Goal: Find specific page/section: Find specific page/section

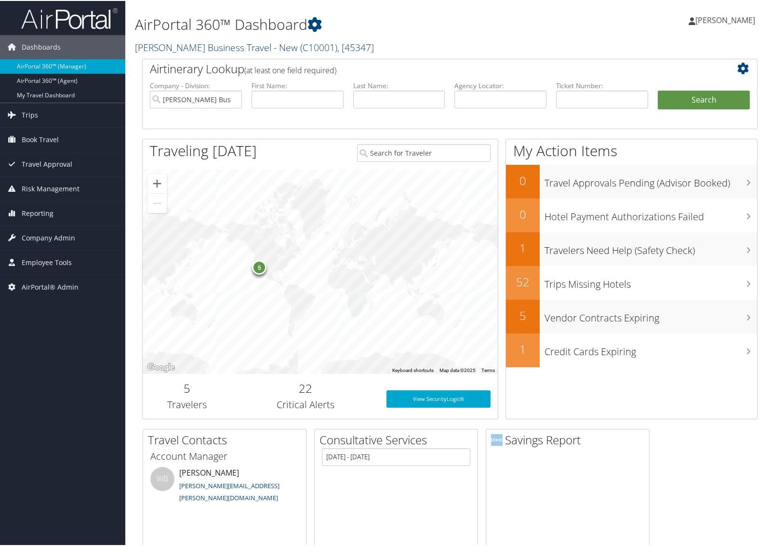
click at [174, 44] on link "[PERSON_NAME] Business Travel - New ( C10001 ) , [ 45347 ]" at bounding box center [254, 46] width 239 height 13
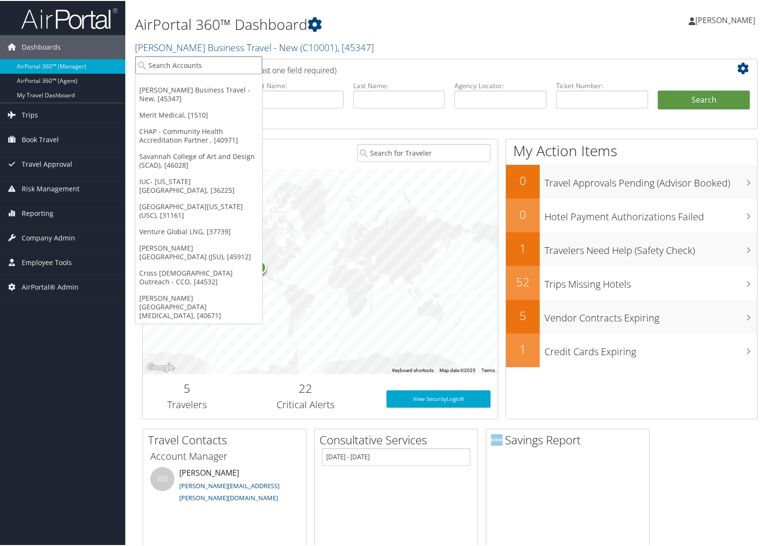
click at [168, 61] on input "search" at bounding box center [198, 64] width 127 height 18
type input "301311"
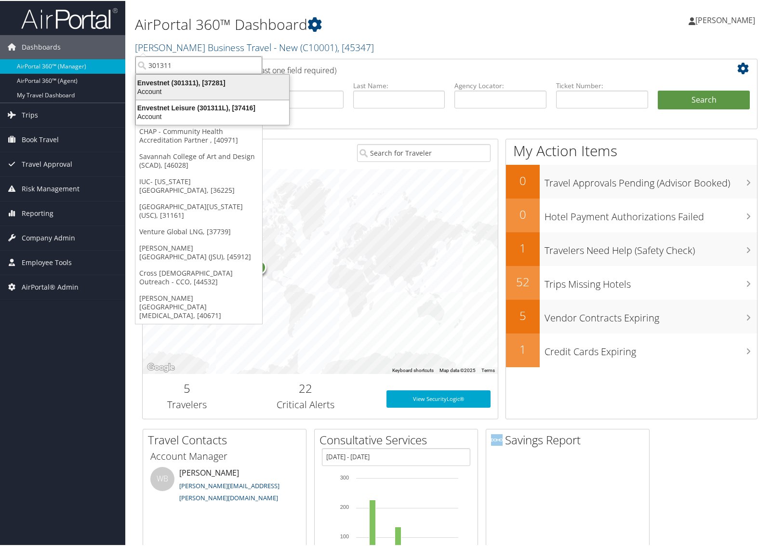
click at [168, 83] on div "Envestnet (301311), [37281]" at bounding box center [212, 82] width 165 height 9
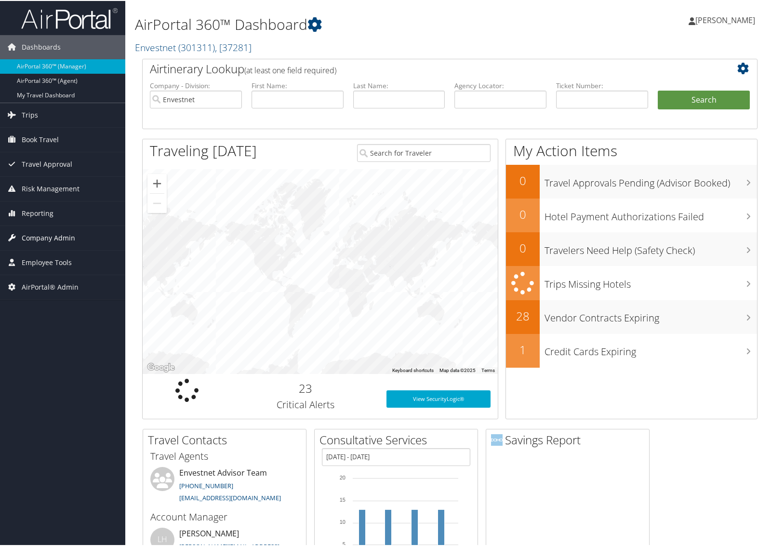
click at [50, 237] on span "Company Admin" at bounding box center [48, 237] width 53 height 24
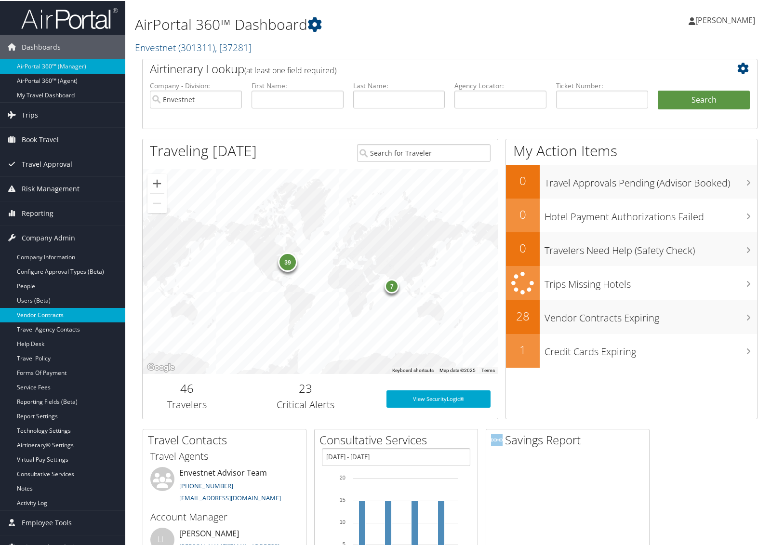
click at [50, 309] on link "Vendor Contracts" at bounding box center [62, 314] width 125 height 14
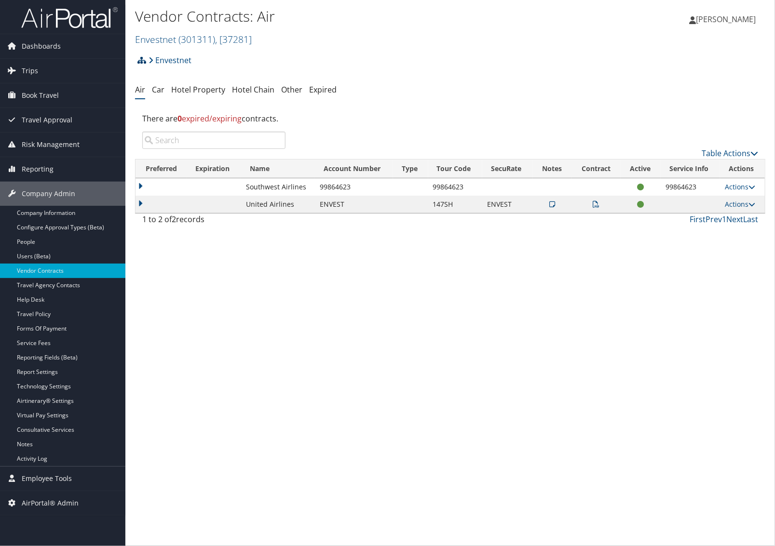
click at [143, 59] on icon at bounding box center [141, 60] width 9 height 8
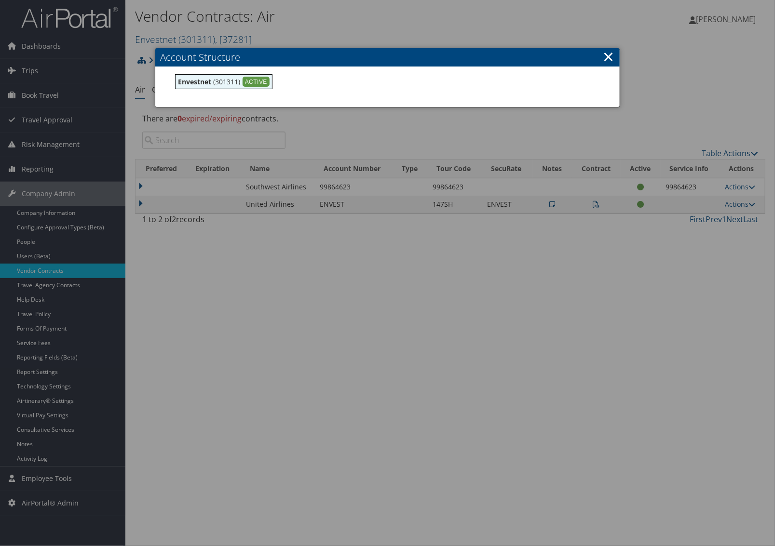
click at [361, 254] on div at bounding box center [387, 273] width 775 height 546
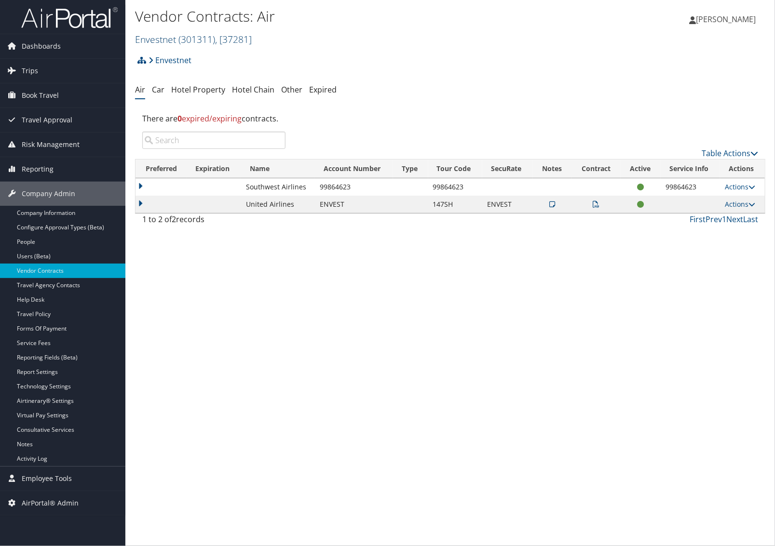
click at [186, 39] on span "( 301311 )" at bounding box center [196, 39] width 37 height 13
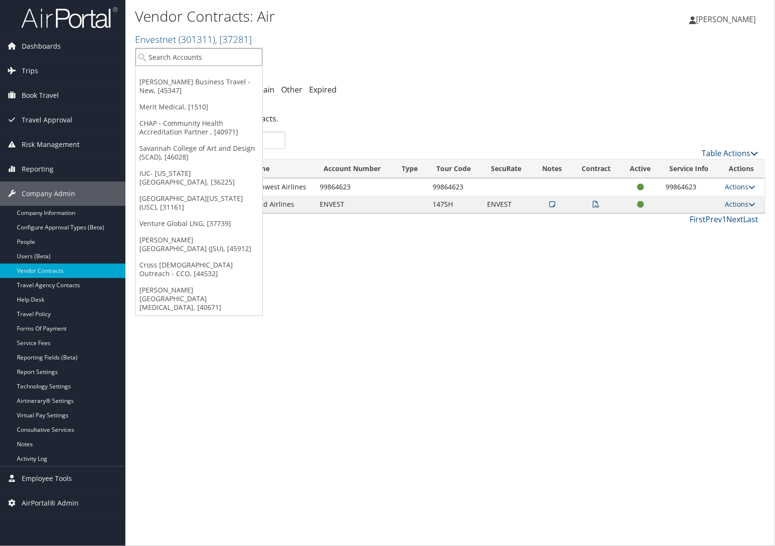
click at [182, 59] on input "search" at bounding box center [198, 57] width 127 height 18
type input "301311"
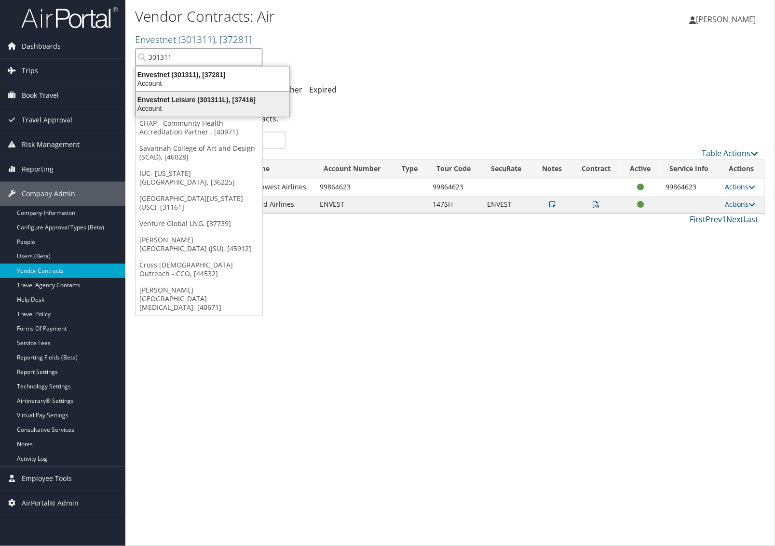
click at [171, 112] on div "Account" at bounding box center [212, 108] width 165 height 9
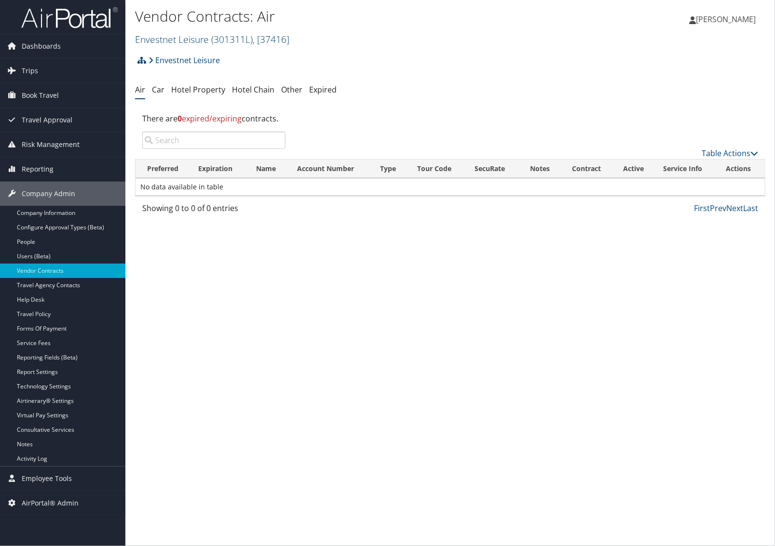
click at [164, 42] on link "Envestnet Leisure ( 301311L ) , [ 37416 ]" at bounding box center [212, 39] width 154 height 13
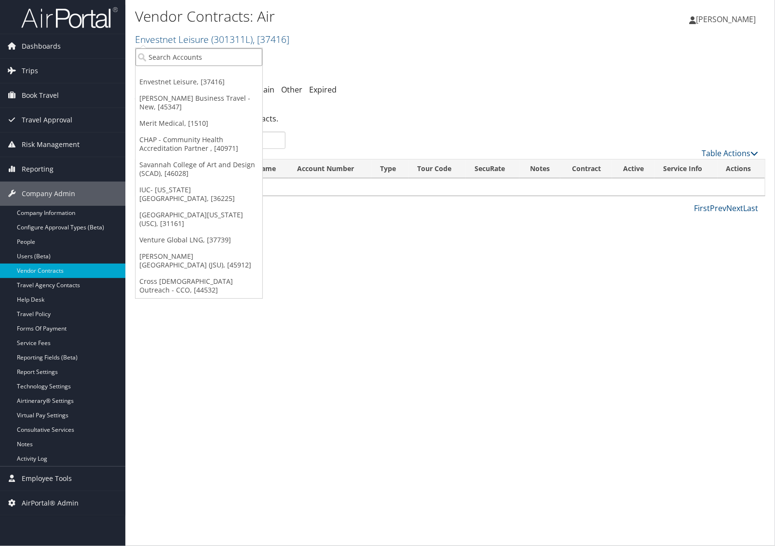
click at [160, 56] on input "search" at bounding box center [198, 57] width 127 height 18
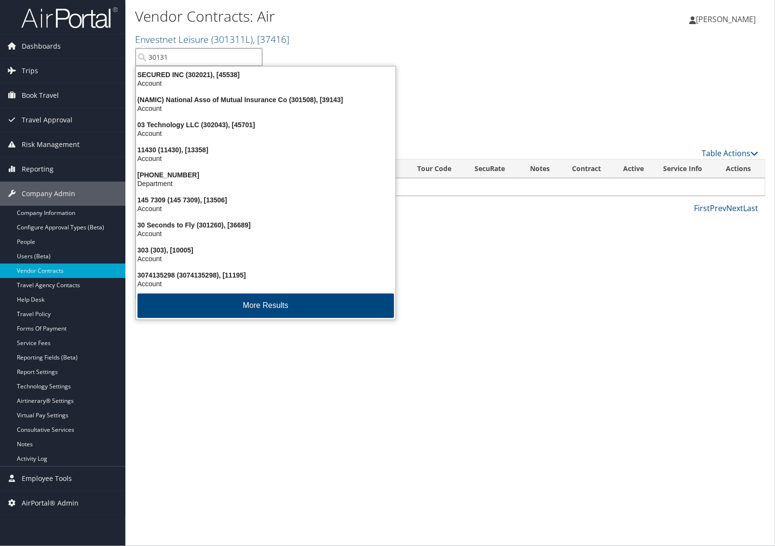
type input "301311"
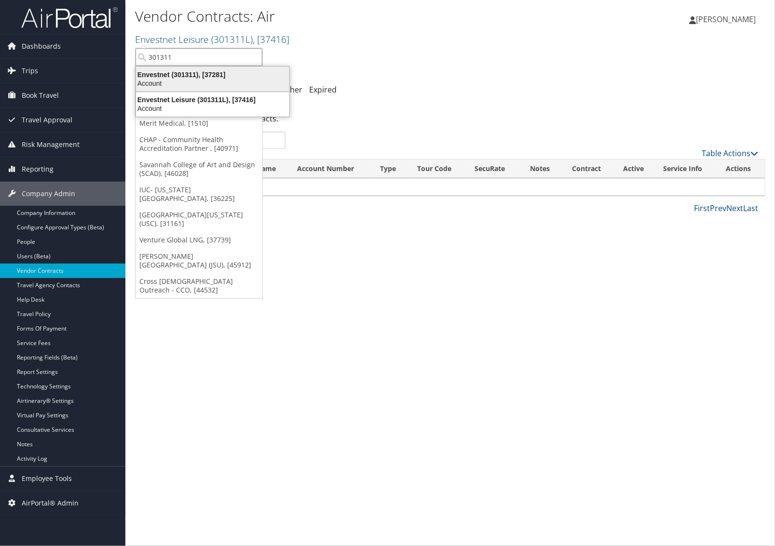
click at [153, 85] on div "Account" at bounding box center [212, 83] width 165 height 9
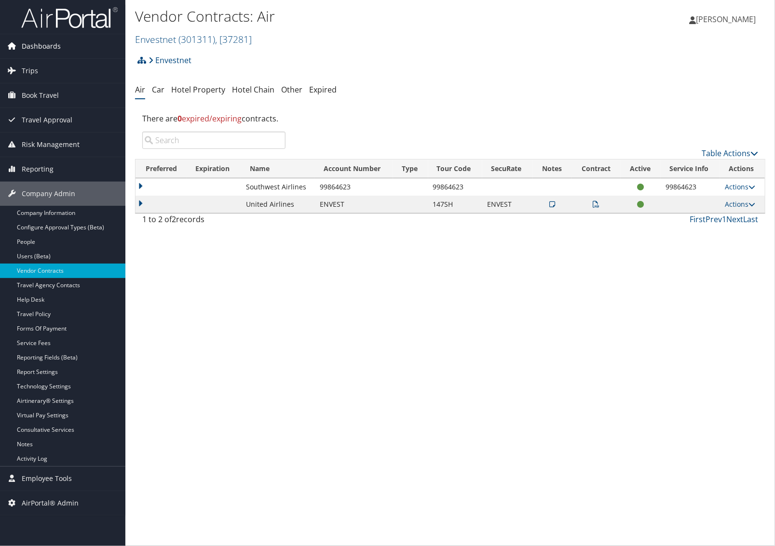
click at [52, 44] on span "Dashboards" at bounding box center [41, 46] width 39 height 24
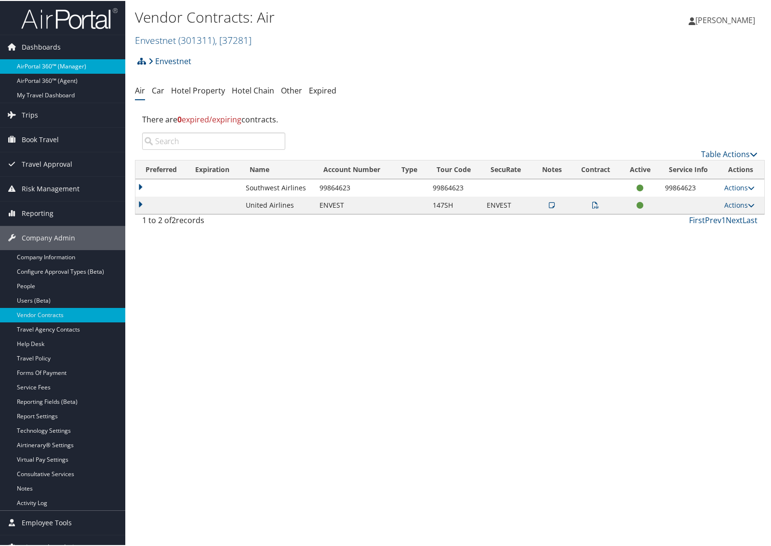
click at [49, 61] on link "AirPortal 360™ (Manager)" at bounding box center [62, 65] width 125 height 14
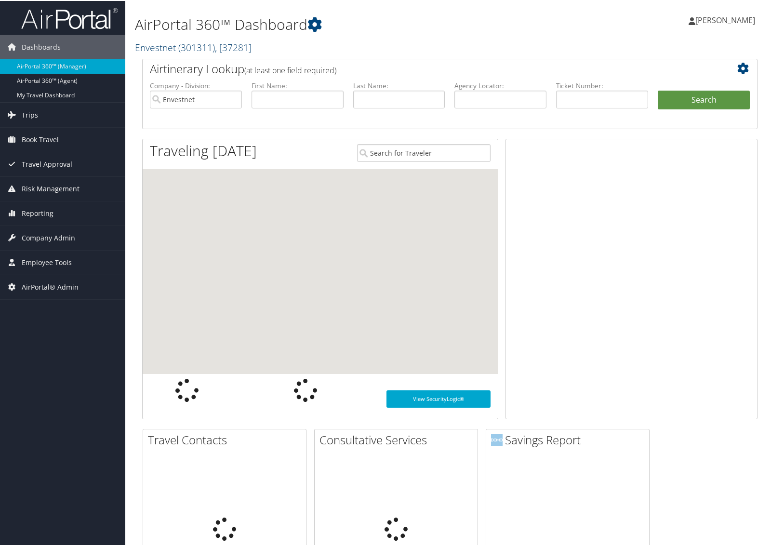
click at [170, 46] on link "Envestnet ( 301311 ) , [ 37281 ]" at bounding box center [193, 46] width 117 height 13
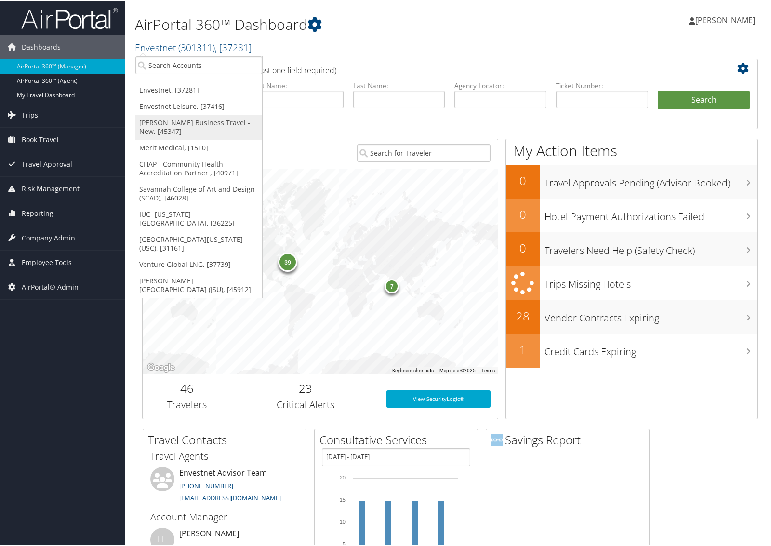
click at [160, 129] on link "[PERSON_NAME] Business Travel - New, [45347]" at bounding box center [198, 126] width 127 height 25
